Goal: Understand process/instructions: Learn how to perform a task or action

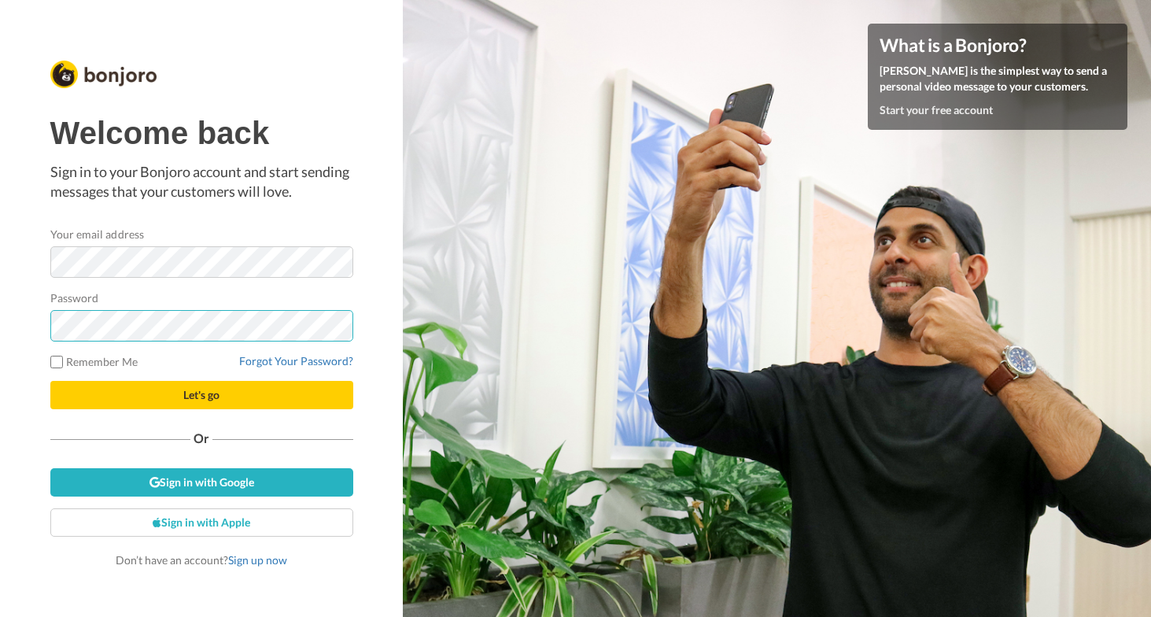
click at [50, 381] on button "Let's go" at bounding box center [201, 395] width 303 height 28
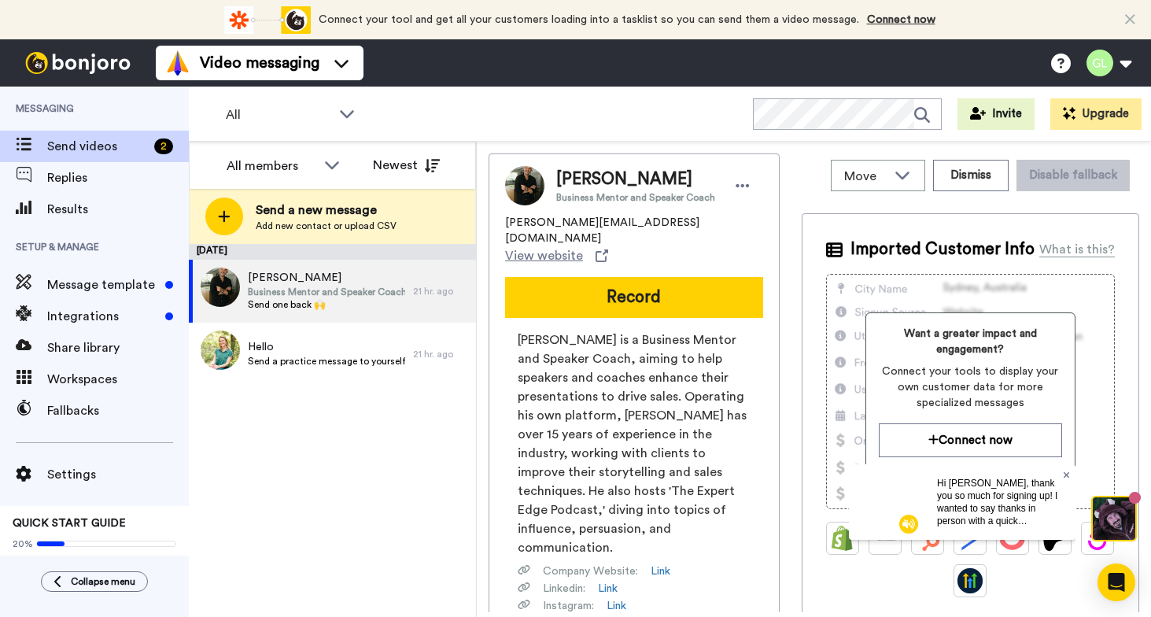
drag, startPoint x: 1068, startPoint y: 478, endPoint x: 1917, endPoint y: 939, distance: 966.1
click at [1068, 478] on icon at bounding box center [1067, 474] width 6 height 9
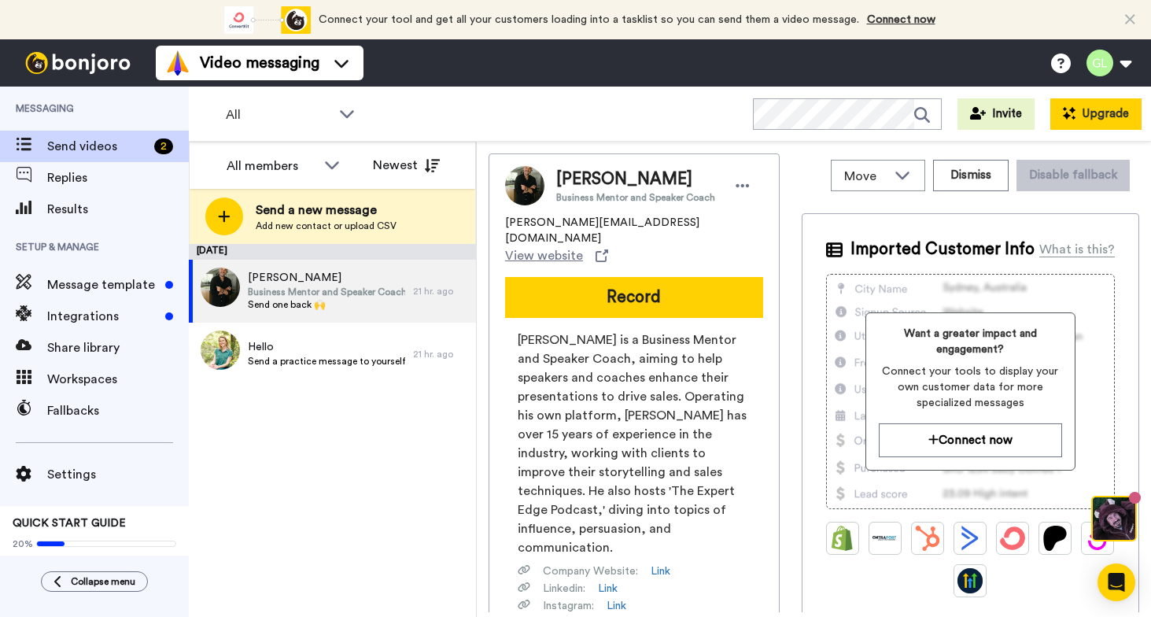
click at [1080, 122] on button "Upgrade" at bounding box center [1095, 113] width 91 height 31
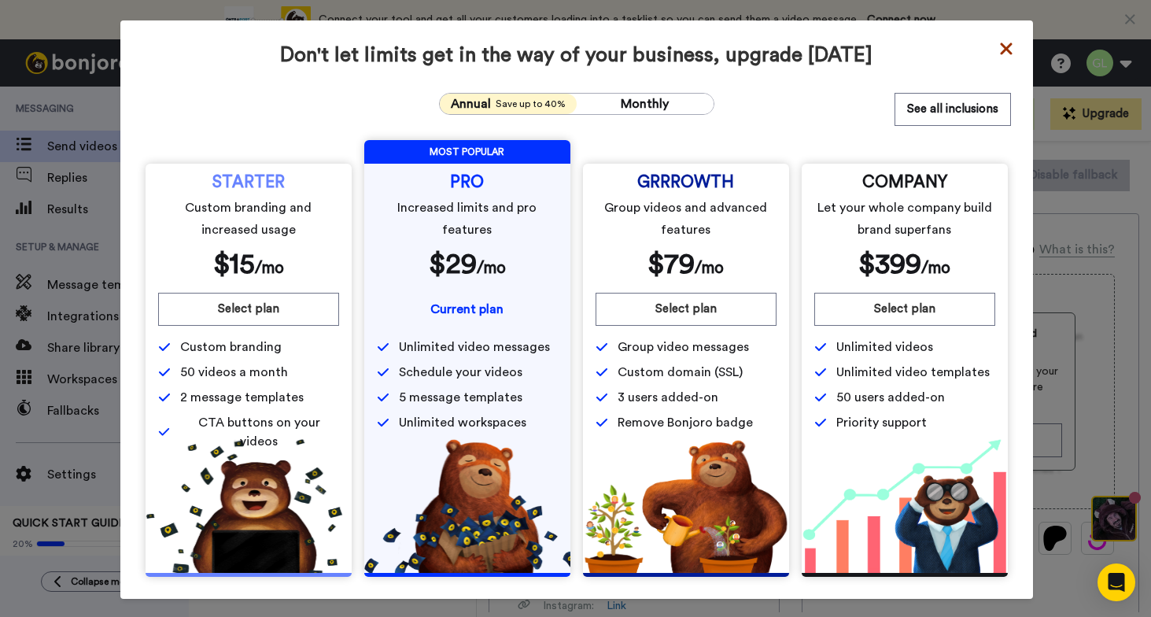
click at [999, 50] on icon at bounding box center [1007, 48] width 16 height 19
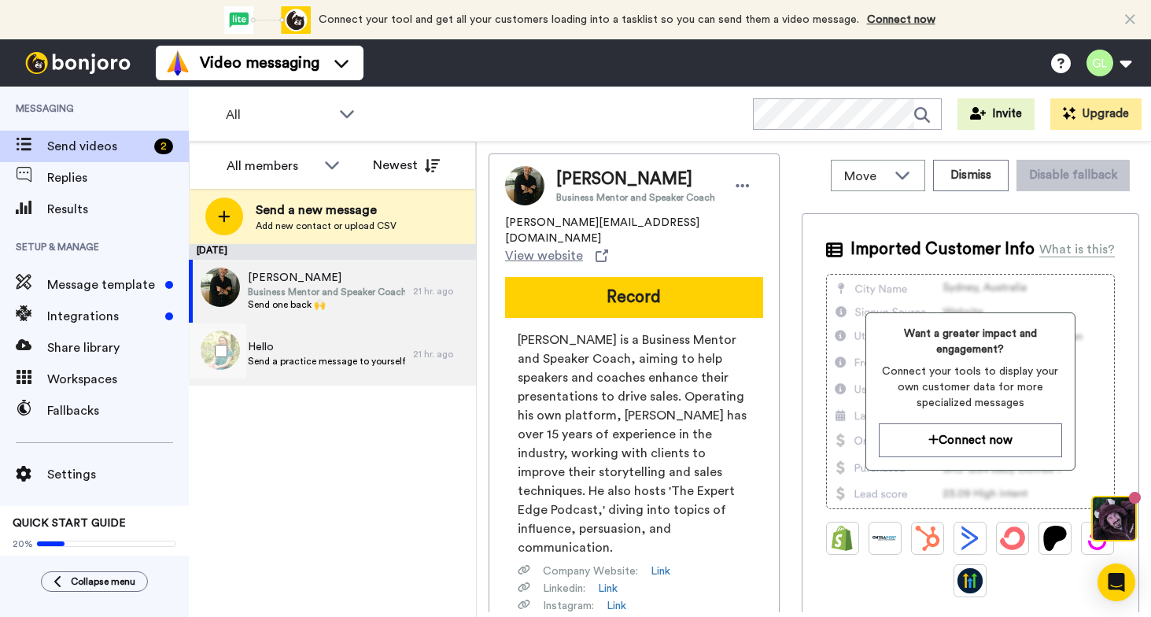
click at [320, 356] on span "Send a practice message to yourself" at bounding box center [326, 361] width 157 height 13
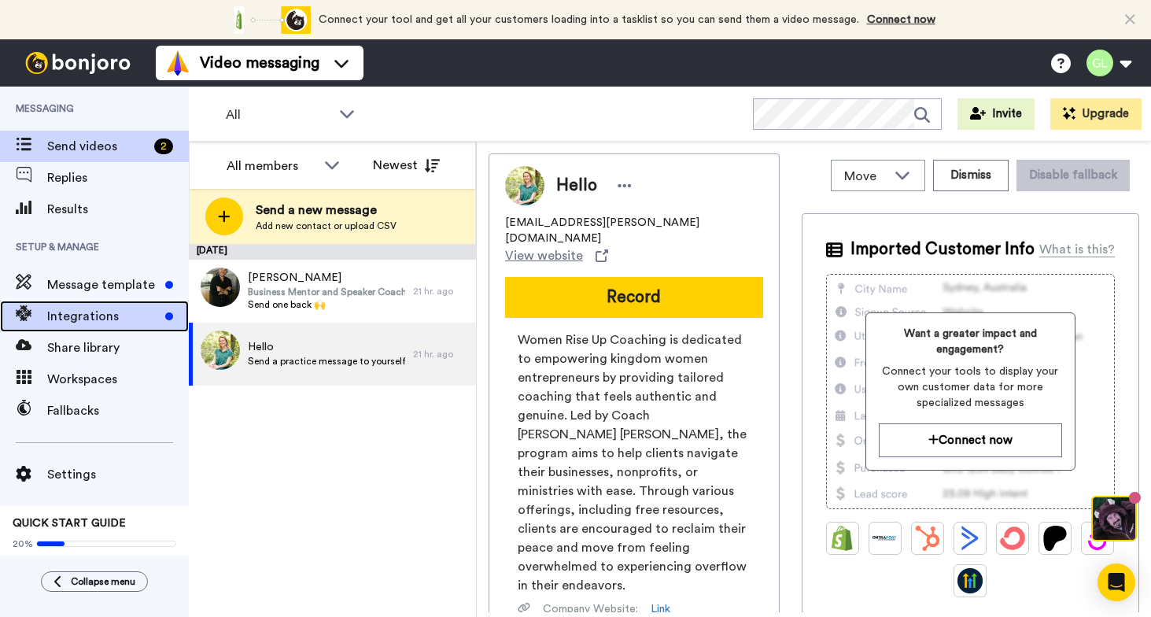
click at [108, 319] on span "Integrations" at bounding box center [103, 316] width 112 height 19
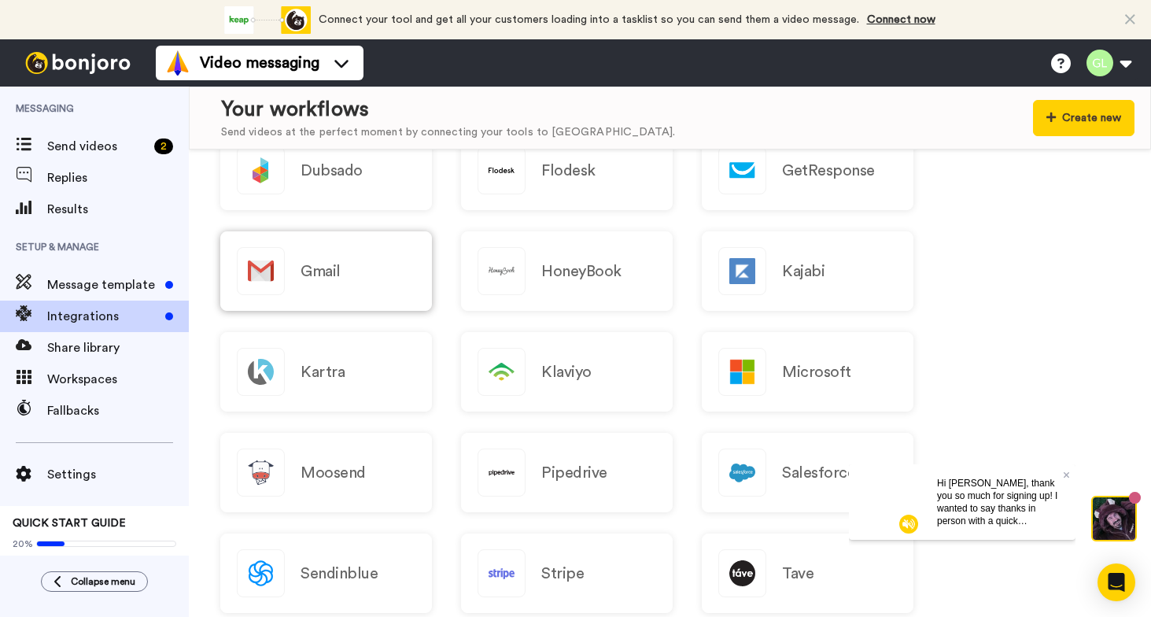
scroll to position [1299, 0]
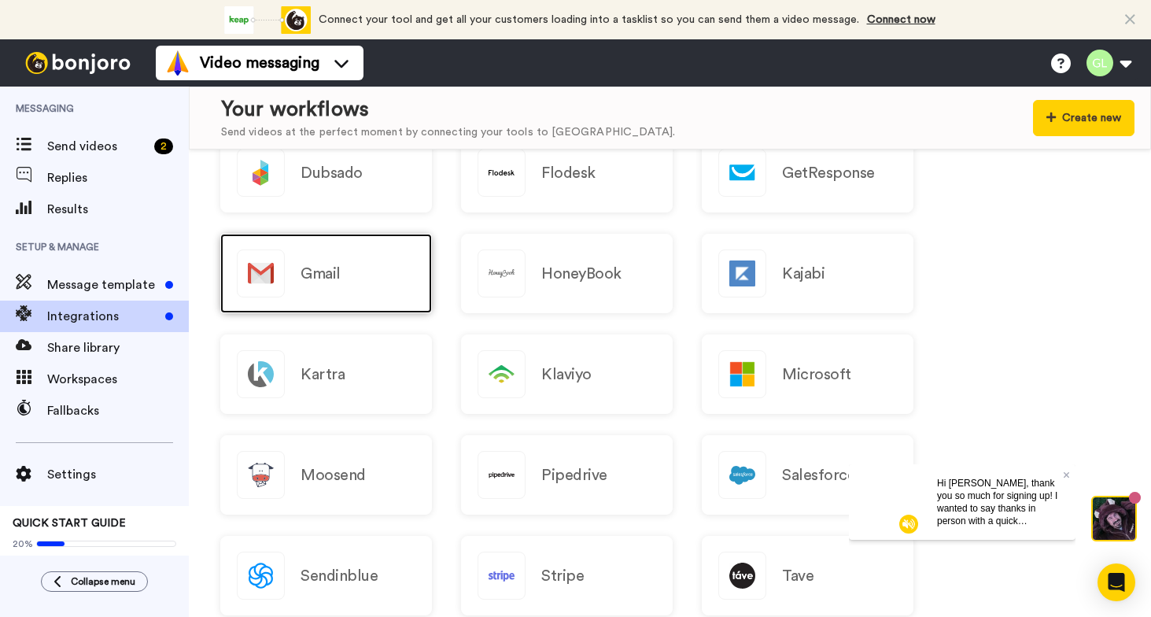
click at [370, 270] on div "Gmail" at bounding box center [326, 273] width 212 height 79
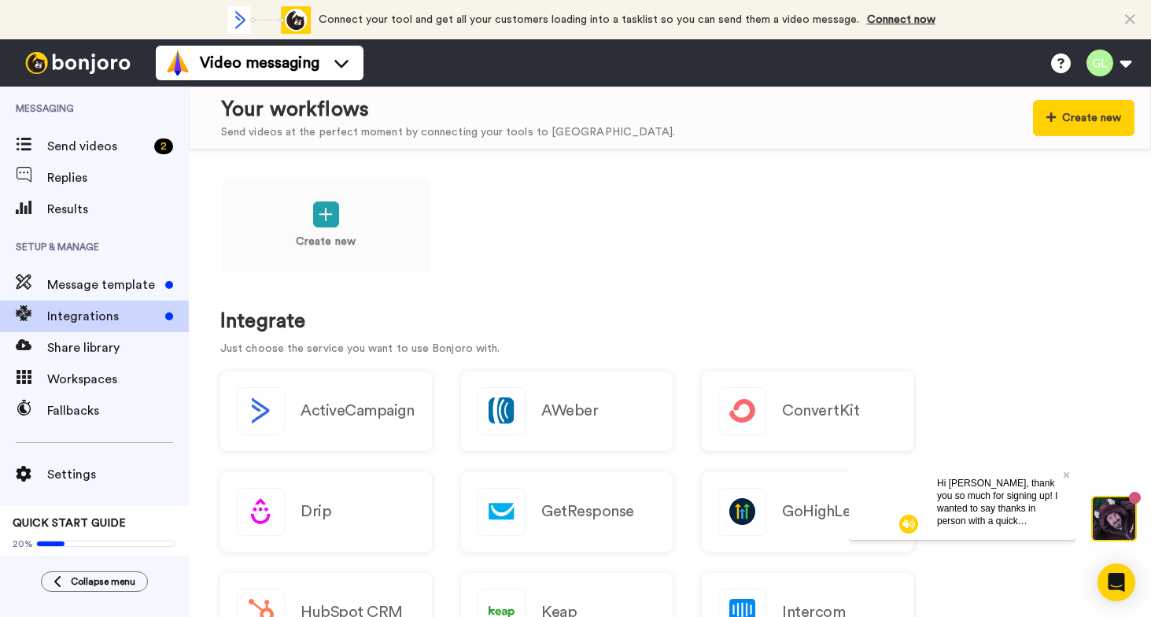
scroll to position [3, 0]
click at [1069, 471] on div "Hi Gina, thank you so much for signing up! I wanted to say thanks in person wit…" at bounding box center [1000, 501] width 151 height 76
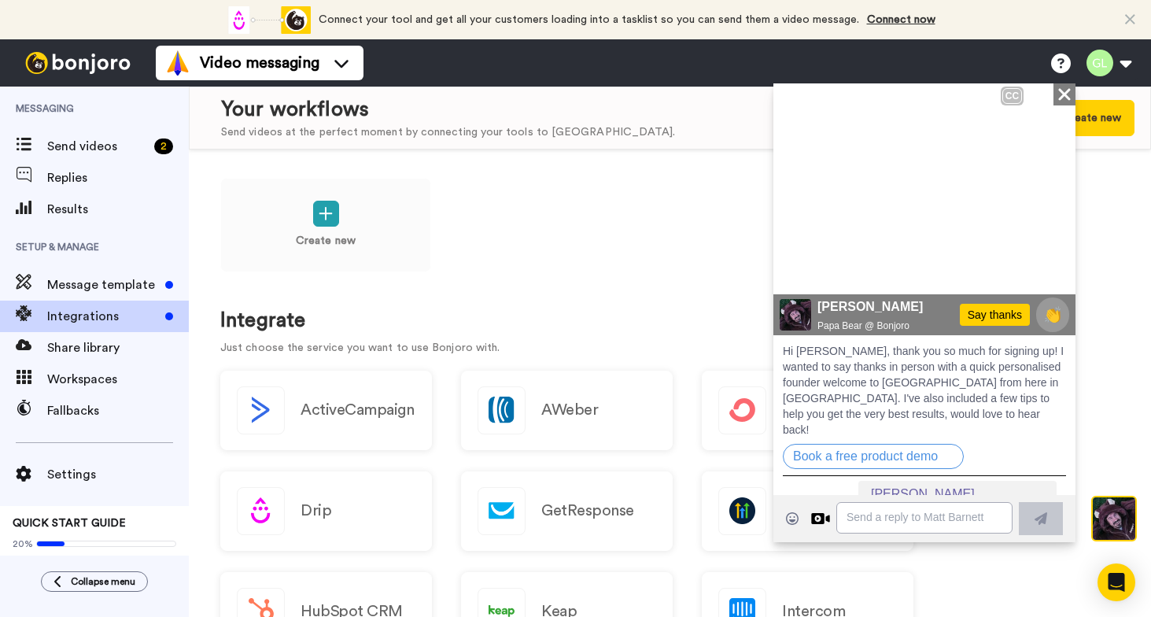
click at [1118, 286] on div "Create new Integrate Just choose the service you want to use Bonjoro with. Acti…" at bounding box center [670, 383] width 962 height 467
click at [790, 269] on icon at bounding box center [796, 268] width 19 height 23
click at [672, 255] on div "Create new" at bounding box center [669, 236] width 899 height 116
click at [1057, 87] on icon "Close" at bounding box center [1065, 93] width 16 height 19
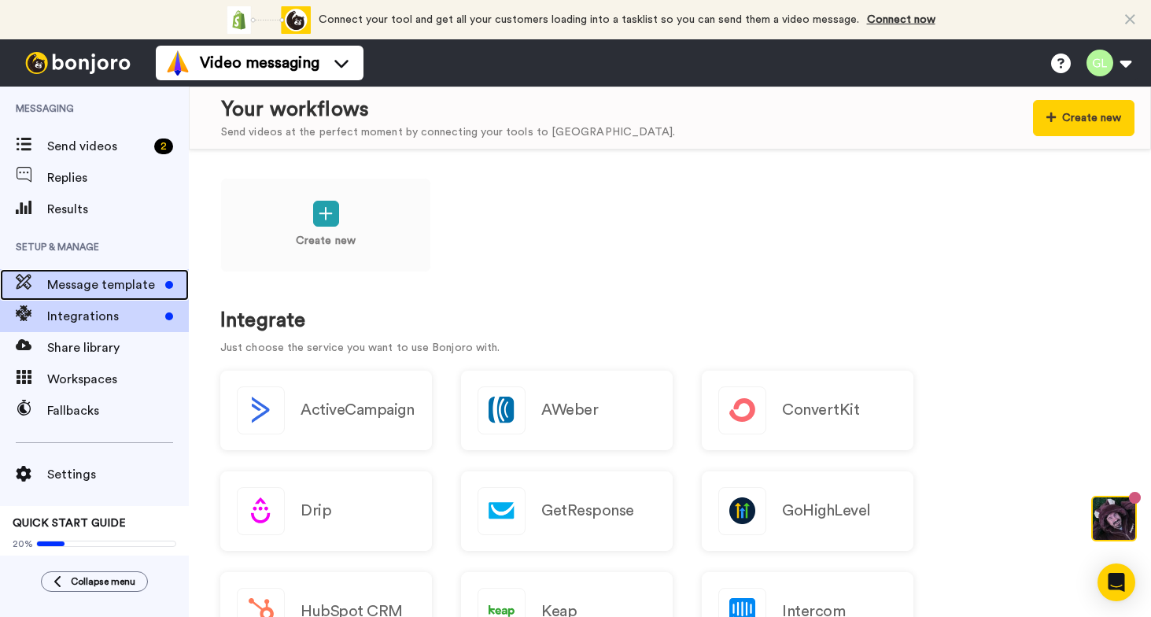
click at [83, 279] on span "Message template" at bounding box center [103, 284] width 112 height 19
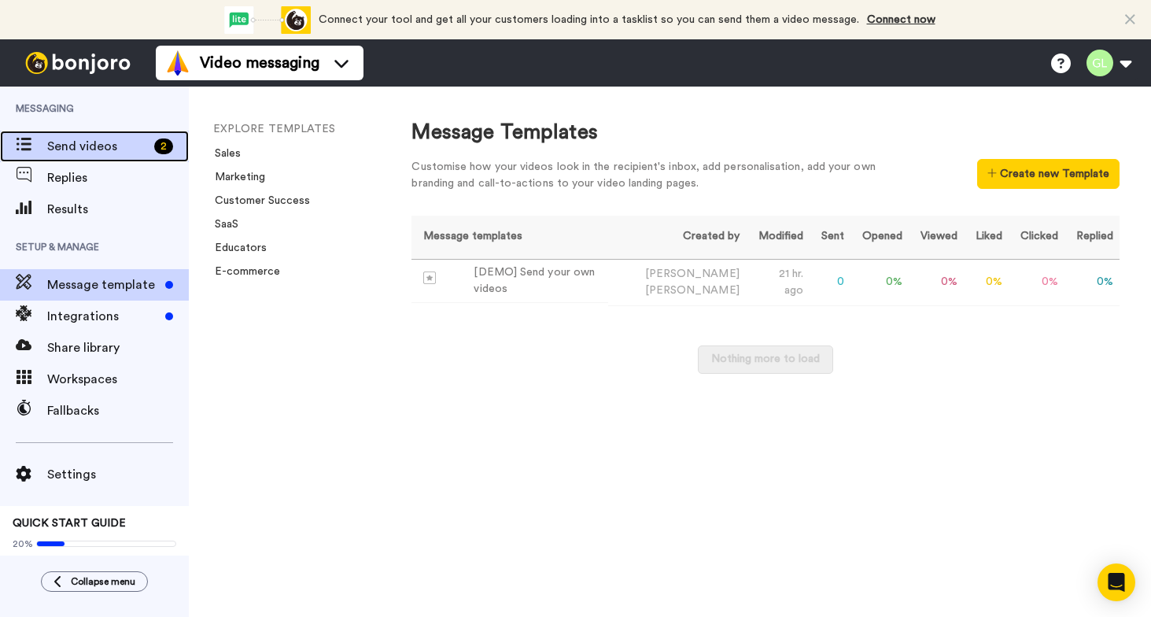
click at [80, 153] on span "Send videos" at bounding box center [97, 146] width 101 height 19
